Goal: Check status: Check status

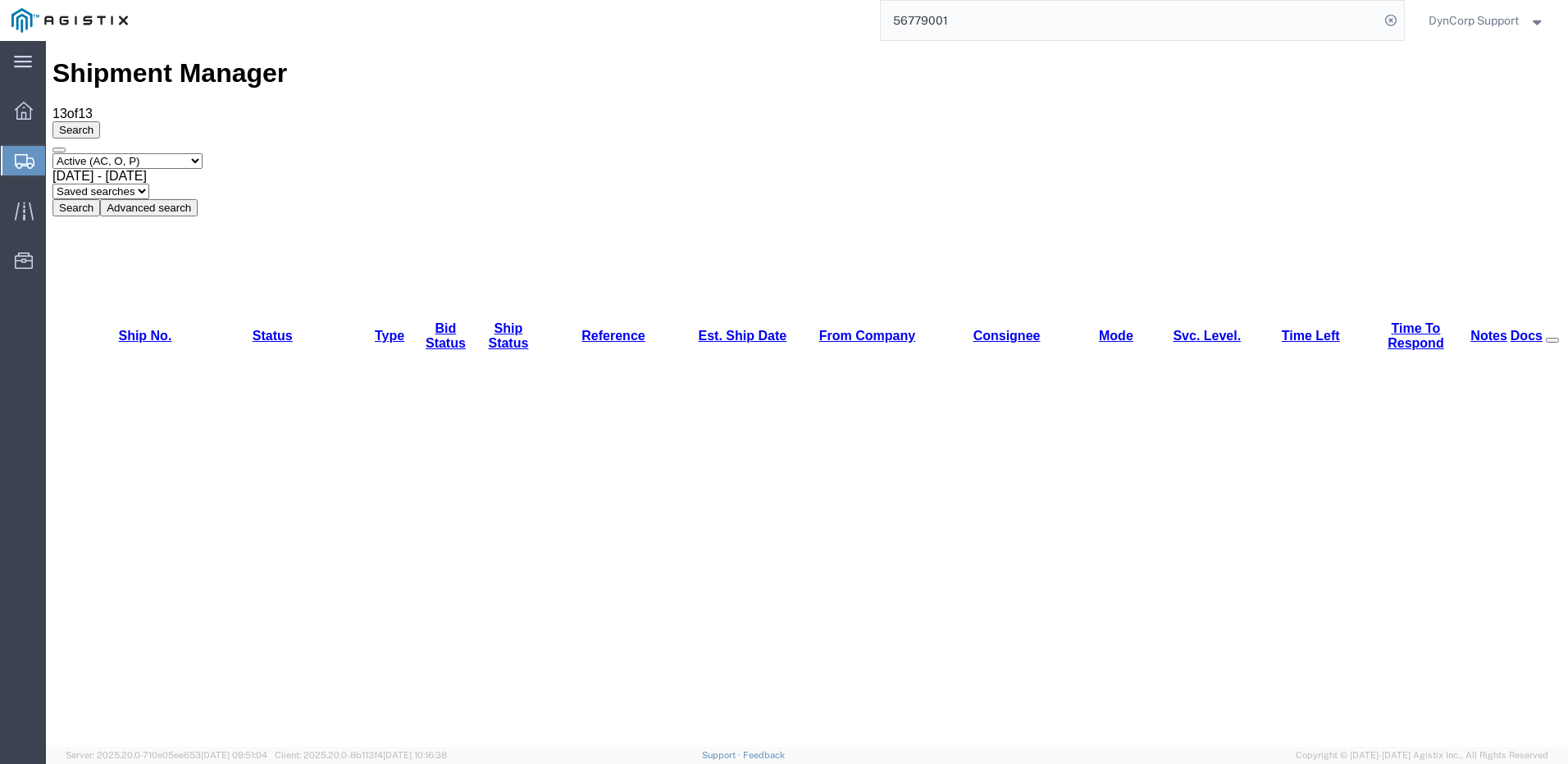
drag, startPoint x: 381, startPoint y: 560, endPoint x: 393, endPoint y: 562, distance: 12.2
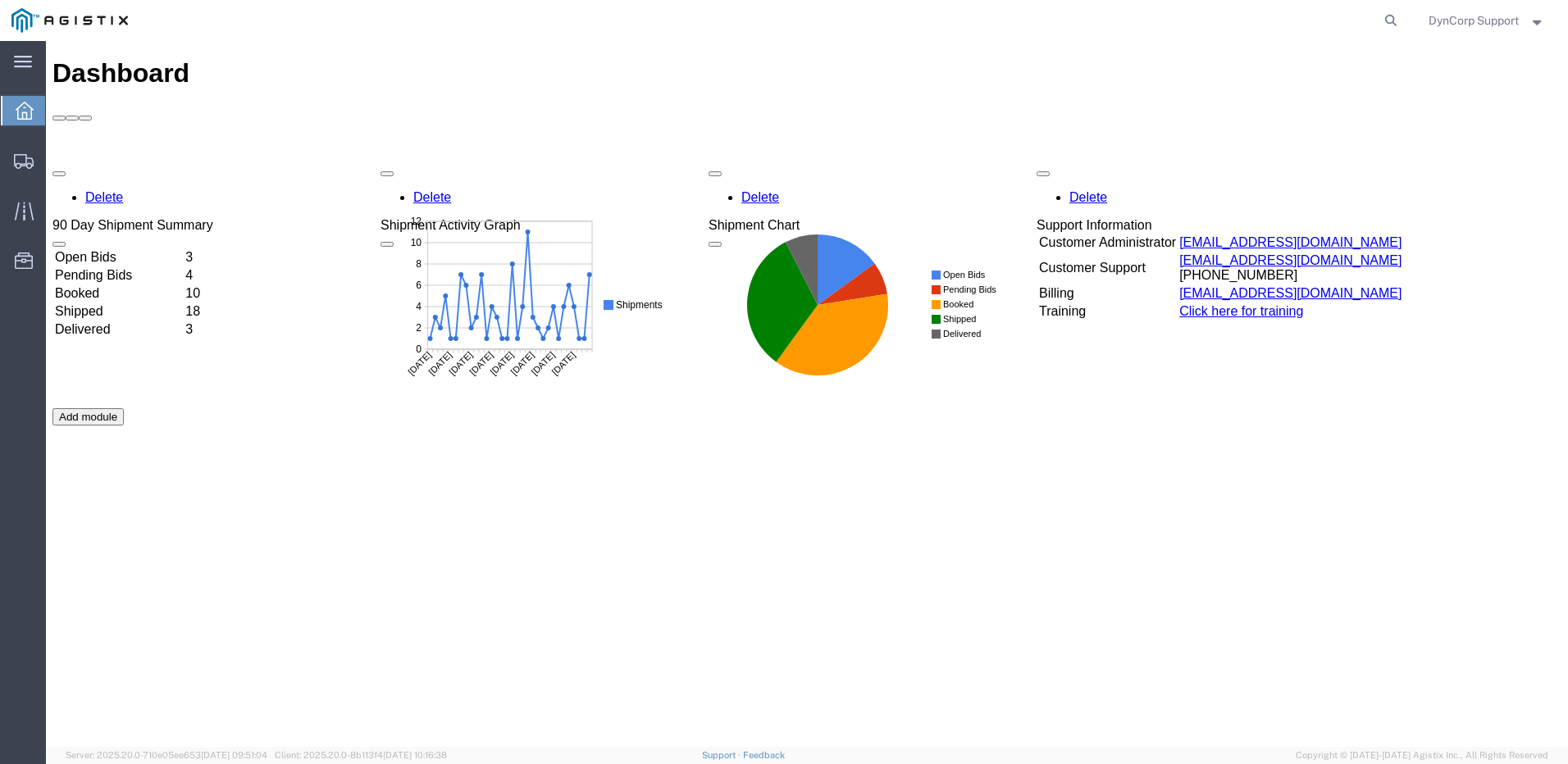
click at [124, 249] on td "Open Bids" at bounding box center [119, 257] width 129 height 16
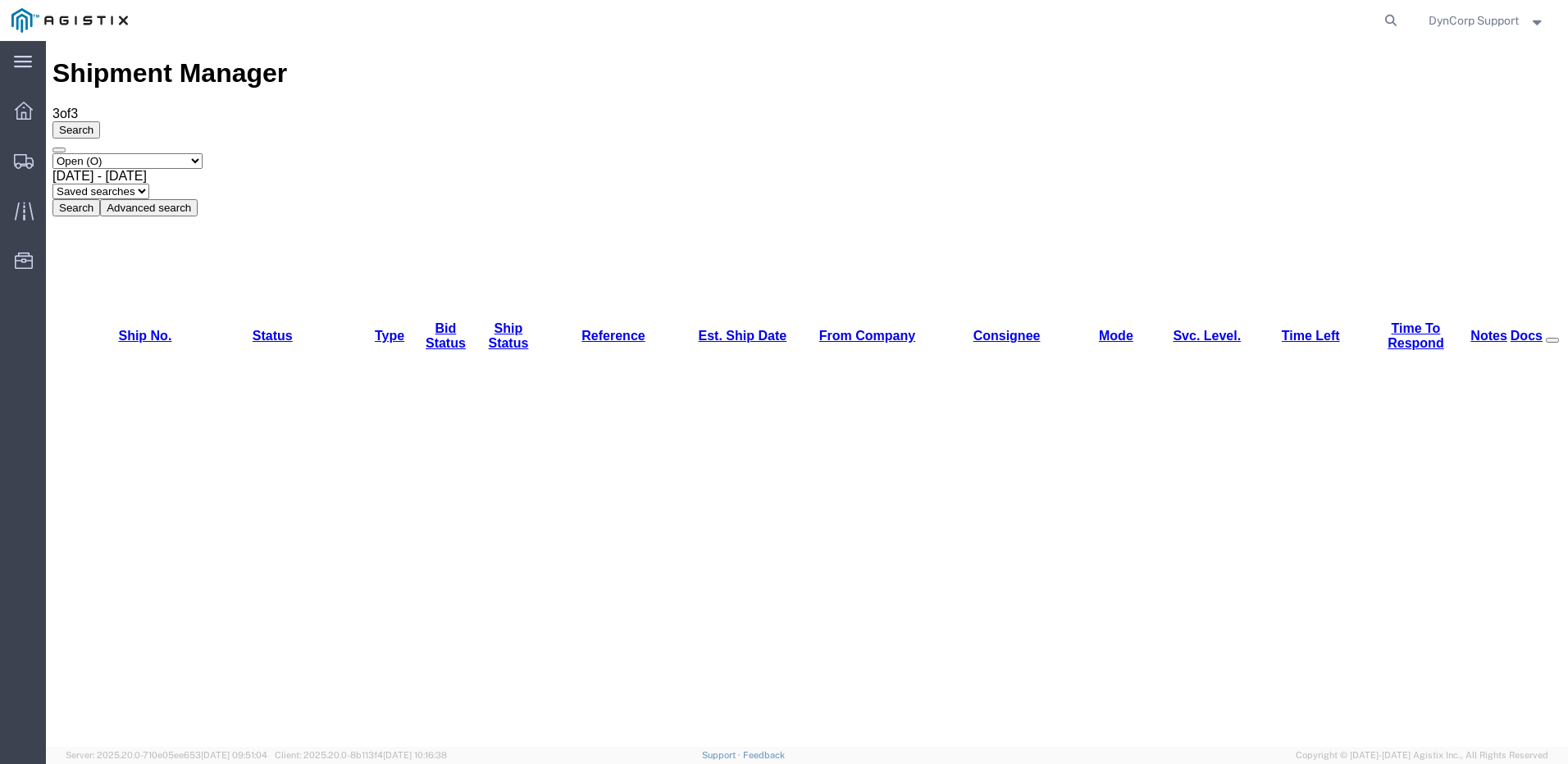
click at [20, 112] on icon at bounding box center [23, 110] width 18 height 18
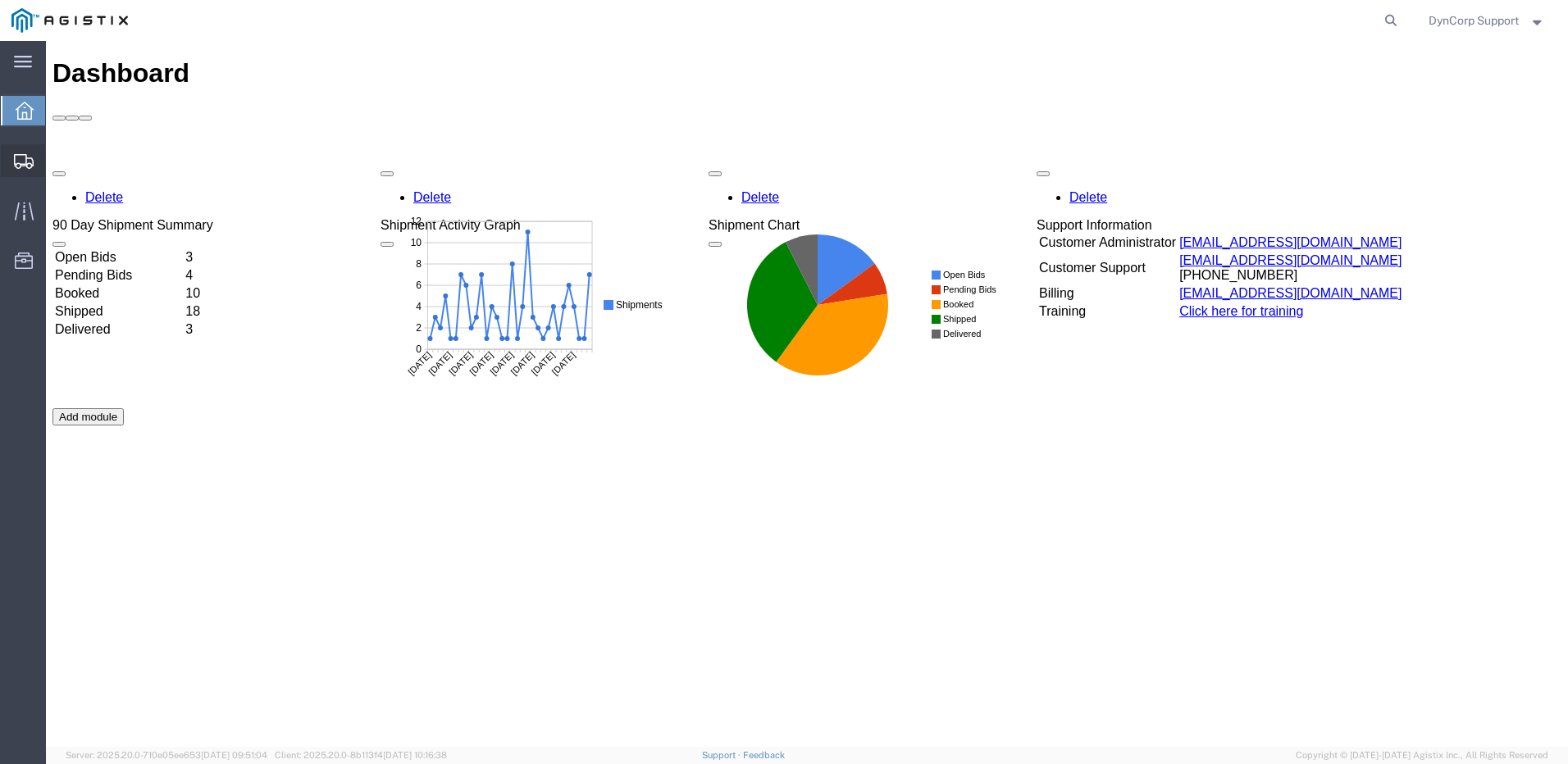
click at [27, 168] on icon at bounding box center [23, 161] width 20 height 15
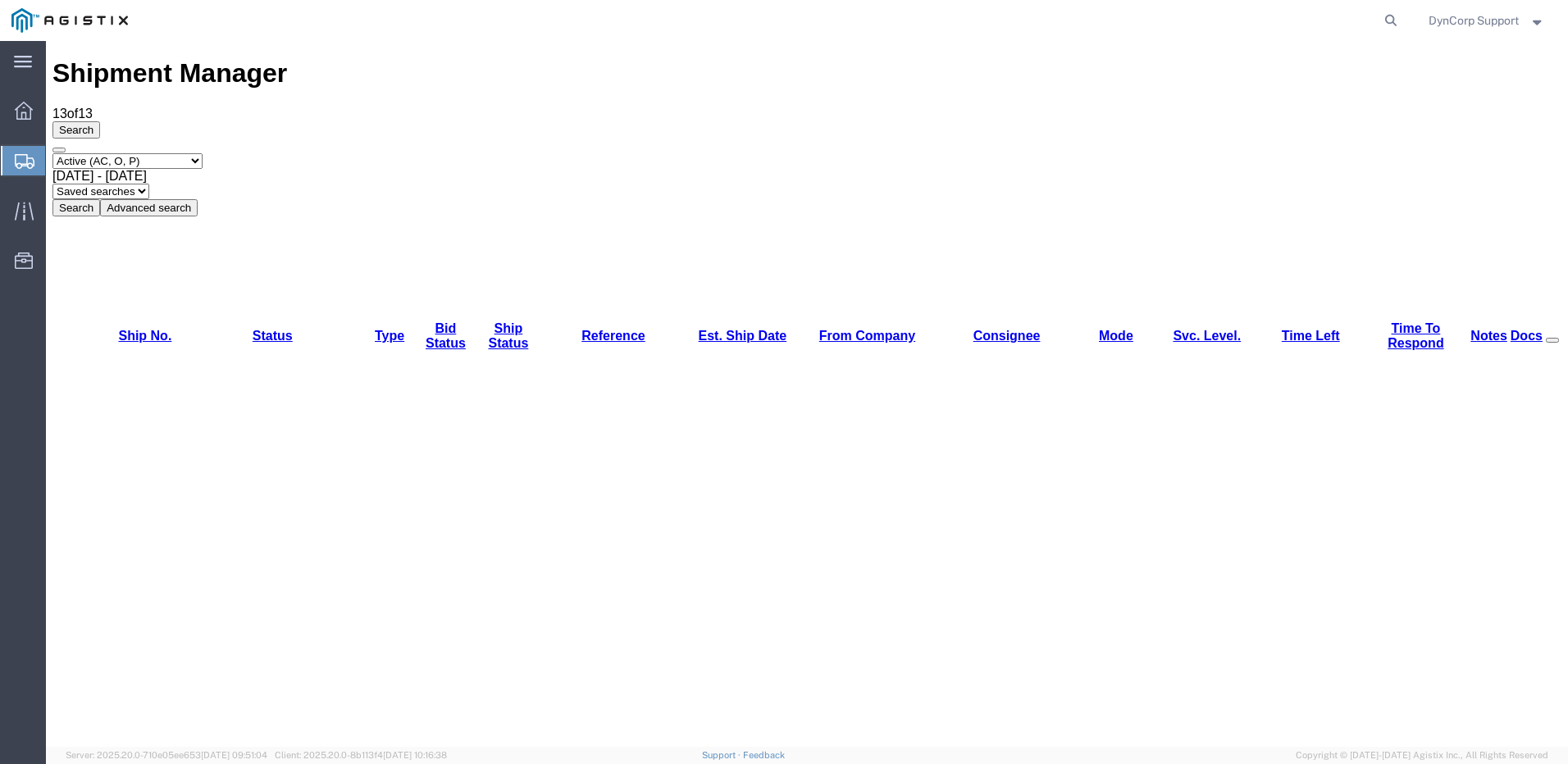
click at [312, 24] on div at bounding box center [771, 21] width 1265 height 41
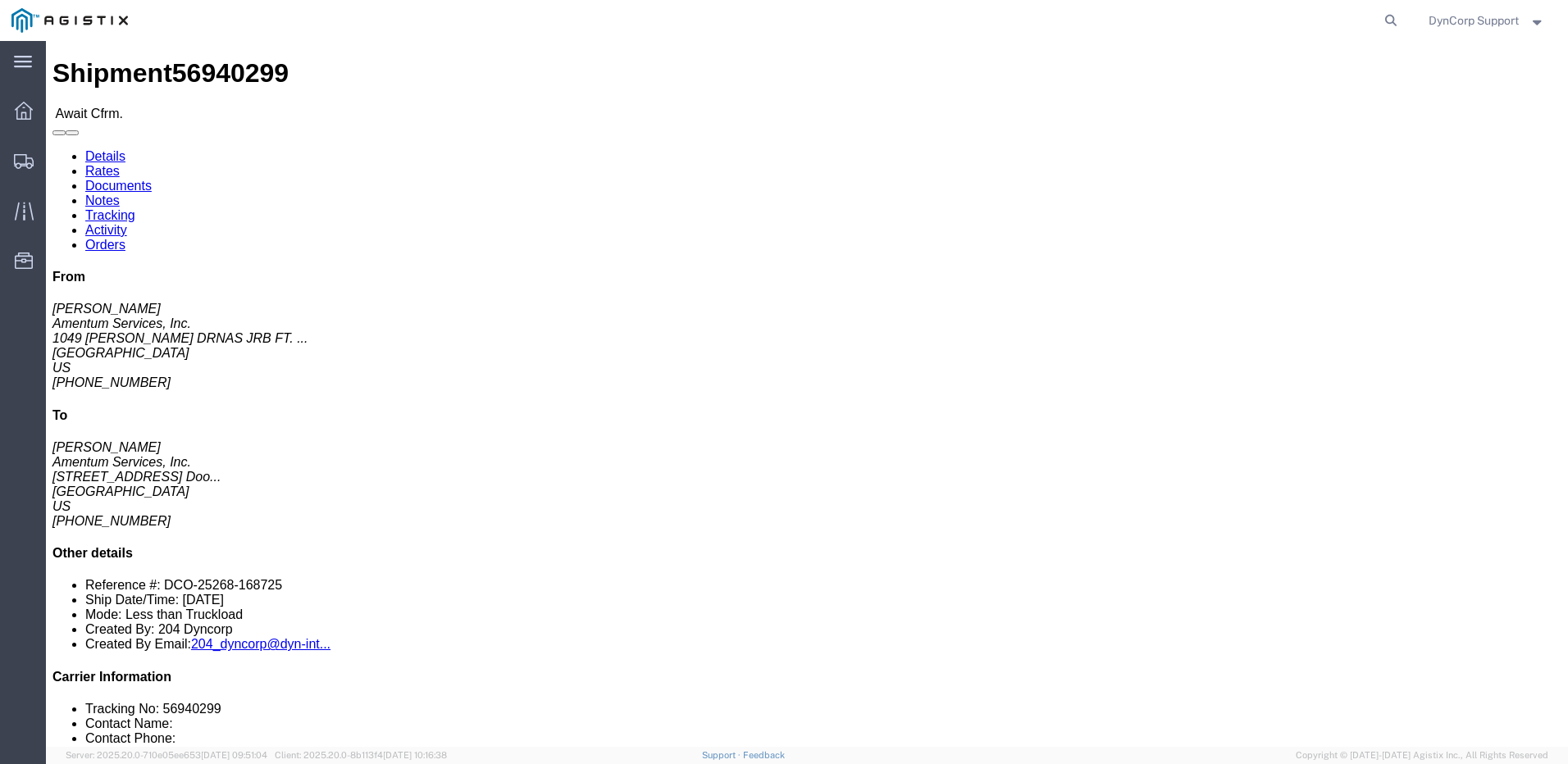
click link "Rates"
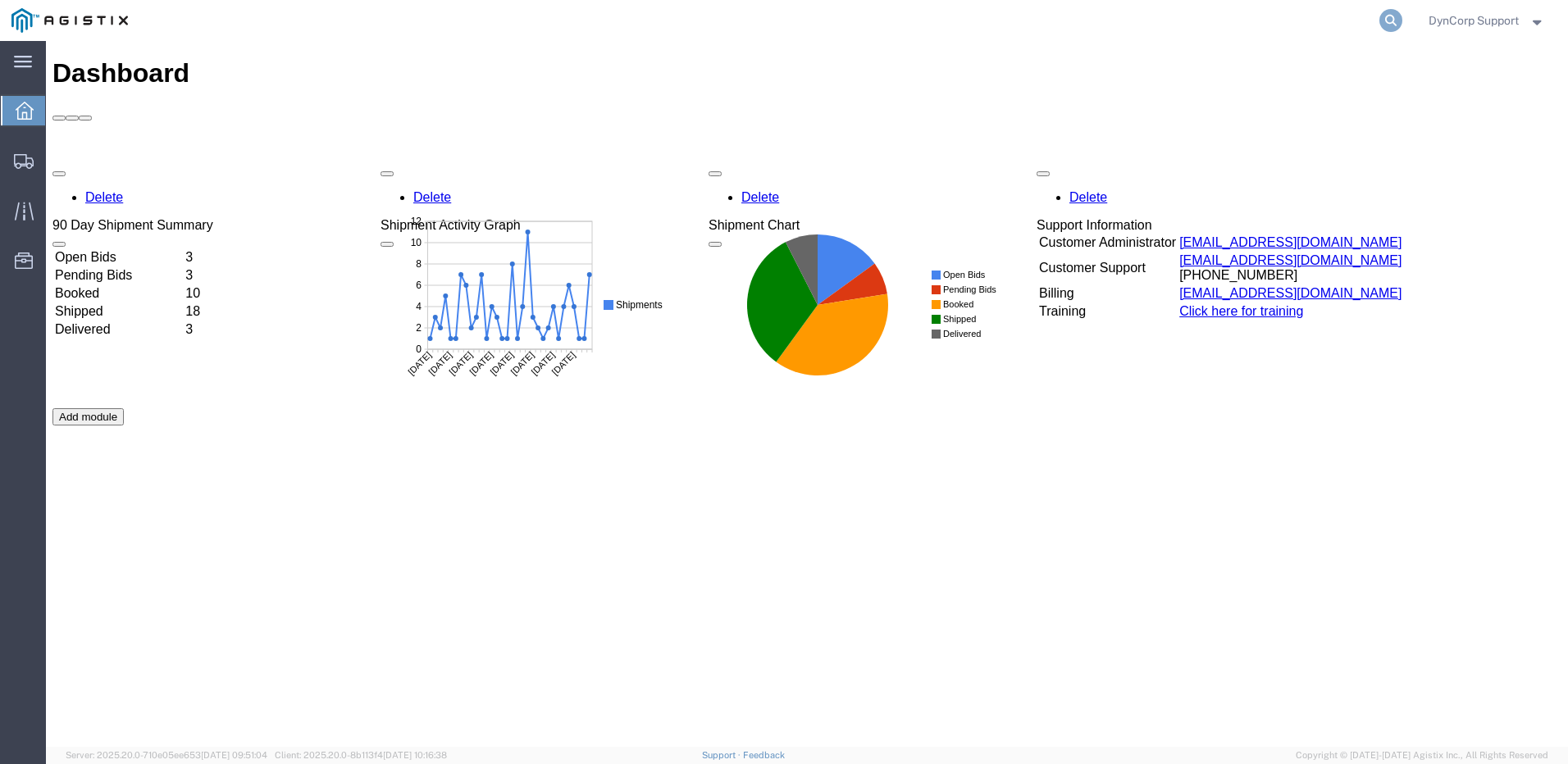
click at [1381, 21] on icon at bounding box center [1391, 20] width 23 height 23
paste input "TACLS"
drag, startPoint x: 1030, startPoint y: 41, endPoint x: 983, endPoint y: 29, distance: 48.5
click at [983, 41] on html "Dashboard Delete 90 Day Shipment Summary Open Bids 3 Pending Bids 3 Booked 10 S…" at bounding box center [806, 605] width 1522 height 1128
click at [951, 21] on input "TACLS" at bounding box center [1130, 21] width 499 height 40
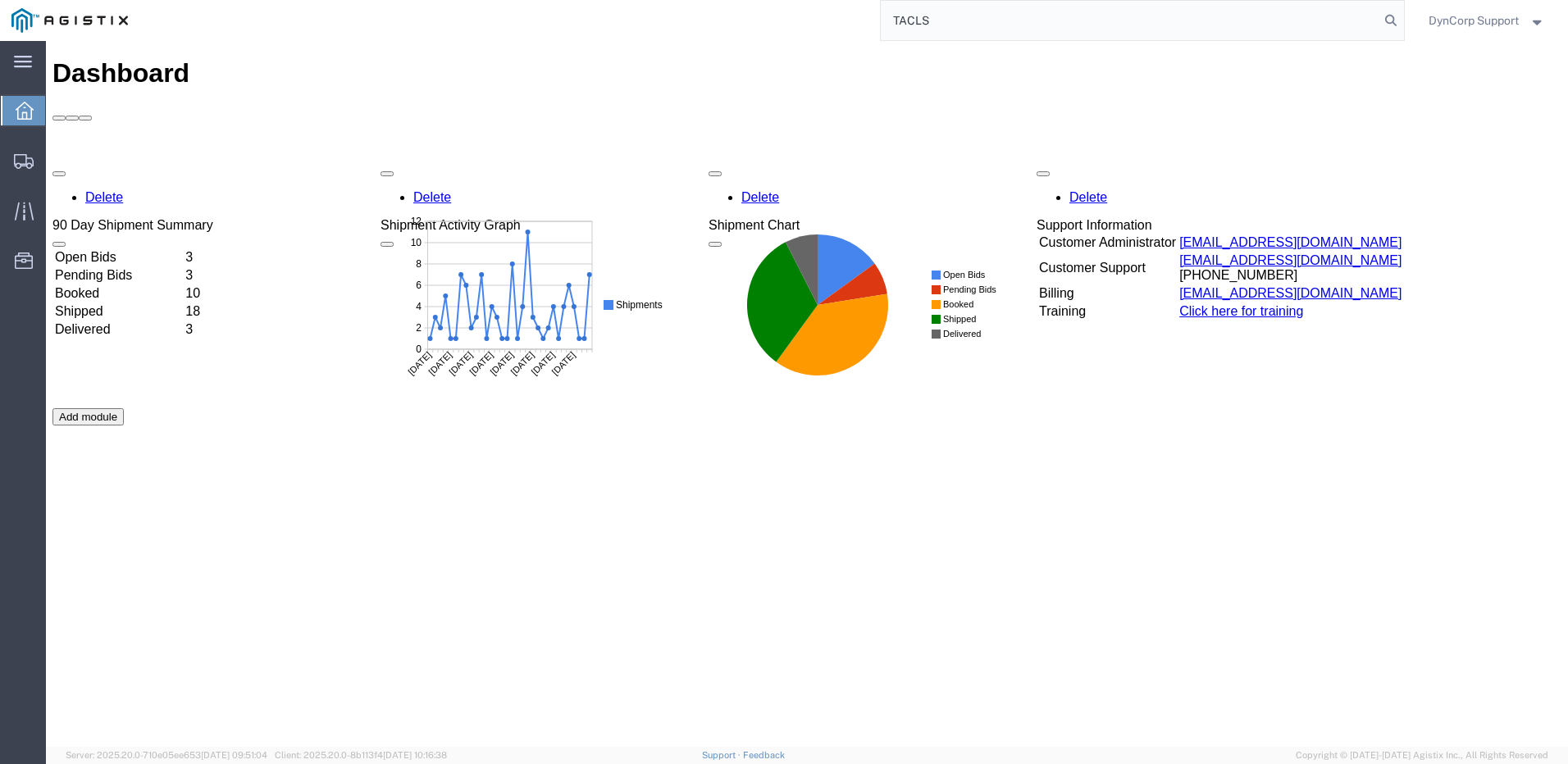
drag, startPoint x: 951, startPoint y: 21, endPoint x: 809, endPoint y: 21, distance: 142.0
click at [809, 21] on div "TACLS" at bounding box center [771, 21] width 1265 height 41
paste input "56940299"
type input "56940299"
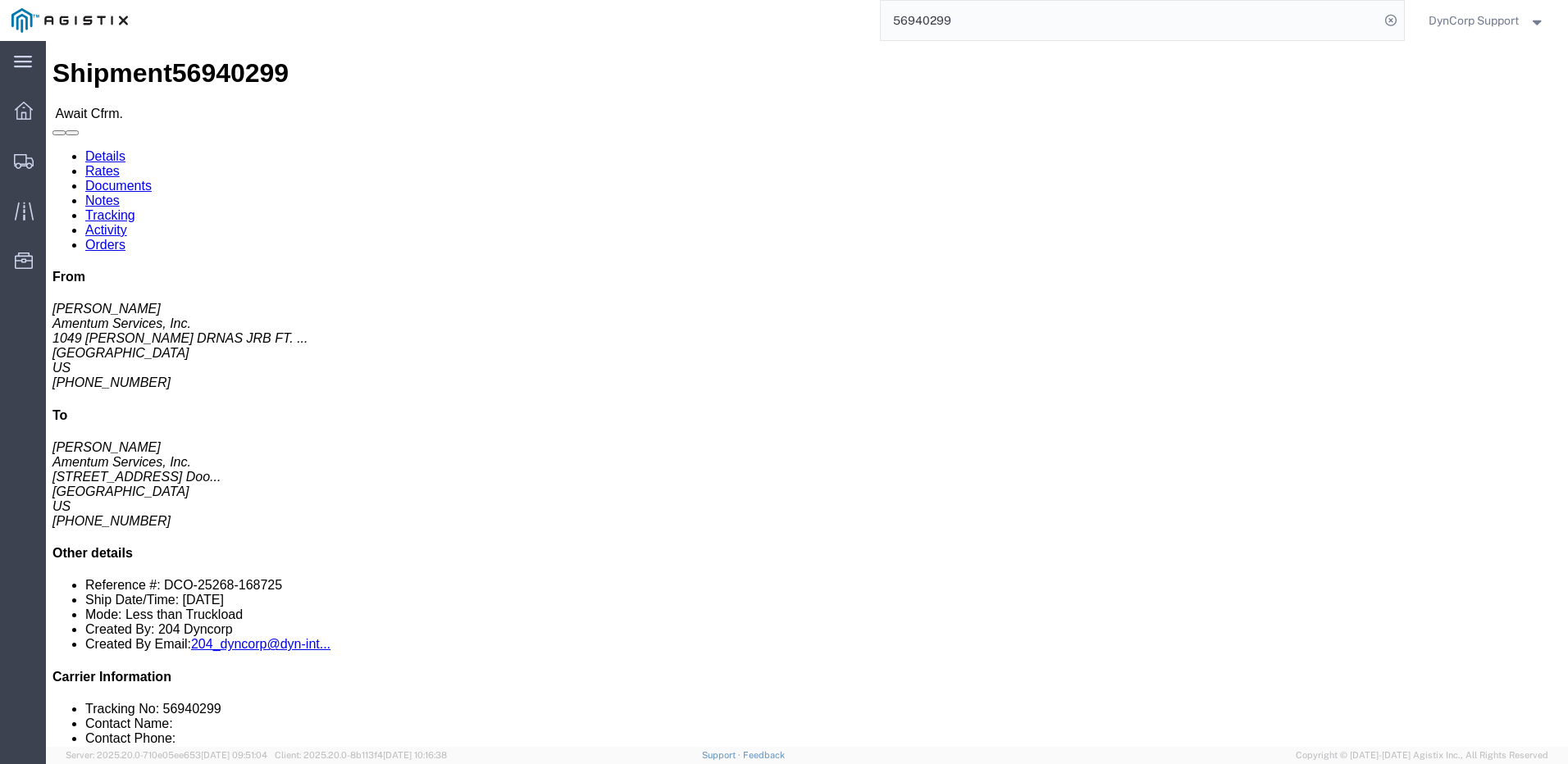
click address "Amentum Services, Inc. ([PERSON_NAME]) QCC-[US_STATE] [STREET_ADDRESS][PERSON_N…"
click button "button"
click div "Leg 1 - Less than Truckload"
click link "Rates"
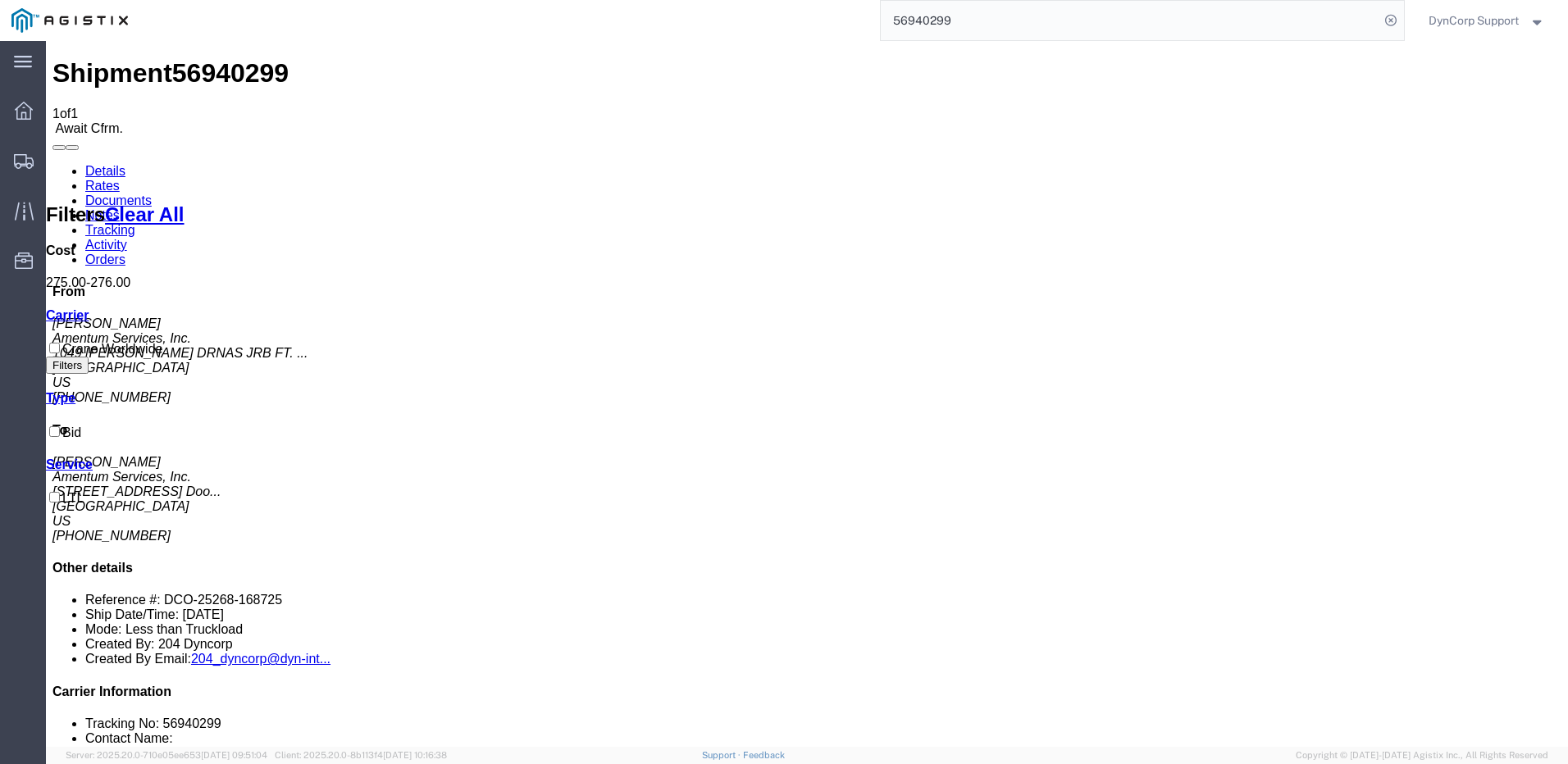
click at [135, 223] on link "Tracking" at bounding box center [110, 230] width 50 height 14
